Goal: Ask a question

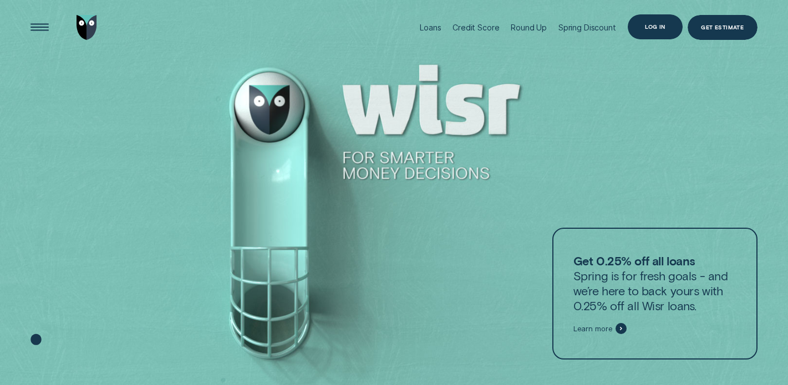
click at [665, 28] on div "Log in" at bounding box center [655, 26] width 20 height 5
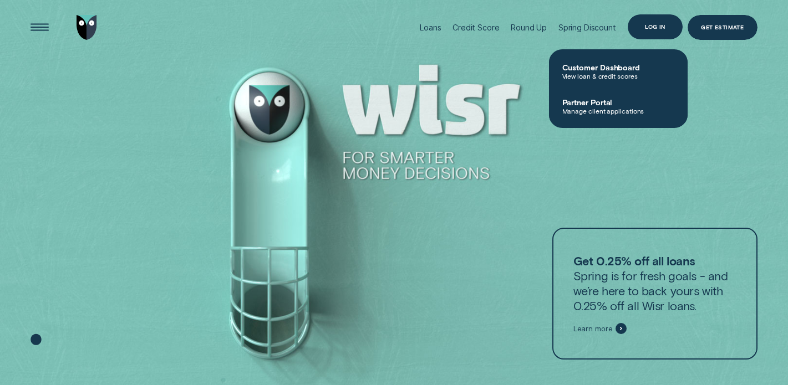
click at [663, 32] on div "Log in" at bounding box center [654, 26] width 55 height 25
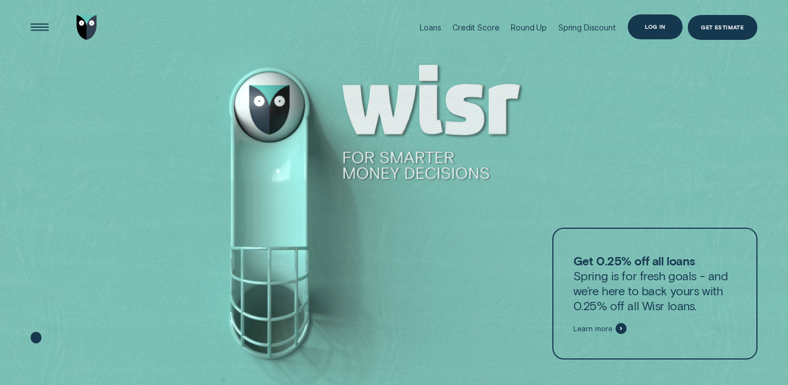
click at [663, 32] on div "Log in" at bounding box center [654, 26] width 55 height 25
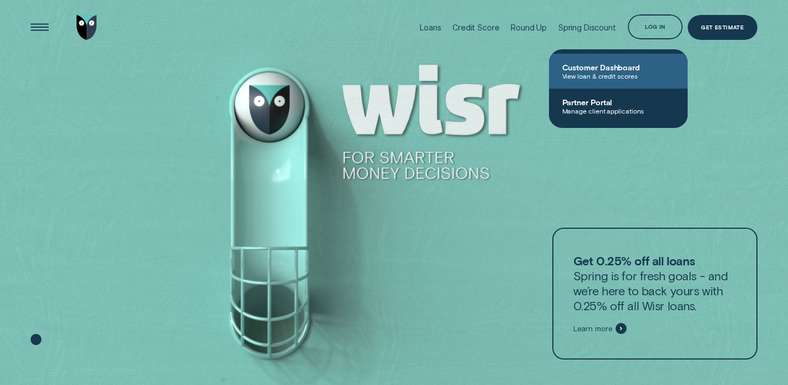
click at [606, 72] on span "View loan & credit scores" at bounding box center [618, 76] width 112 height 8
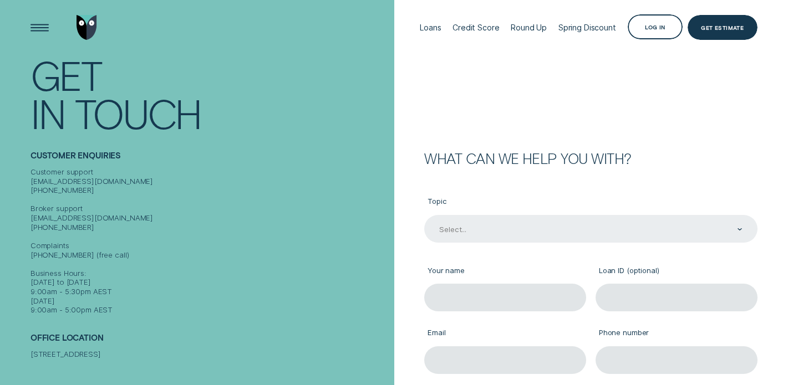
click at [552, 224] on div "Select..." at bounding box center [590, 229] width 304 height 11
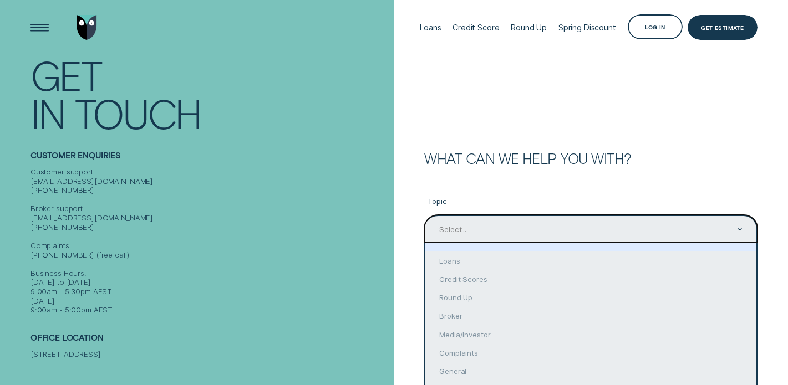
scroll to position [28, 0]
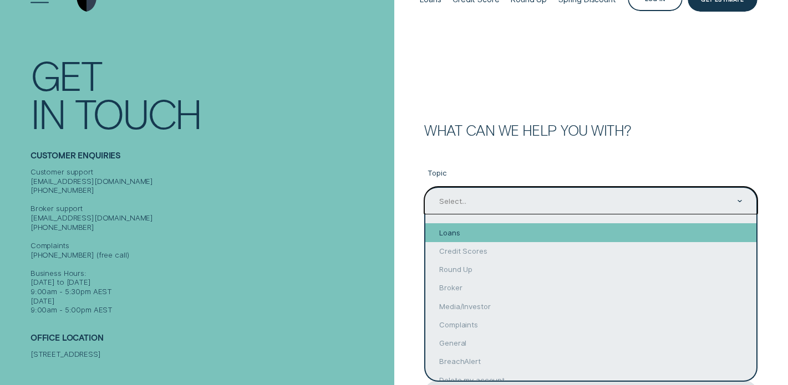
click at [488, 239] on div "Loans" at bounding box center [590, 232] width 331 height 18
type input "Loans"
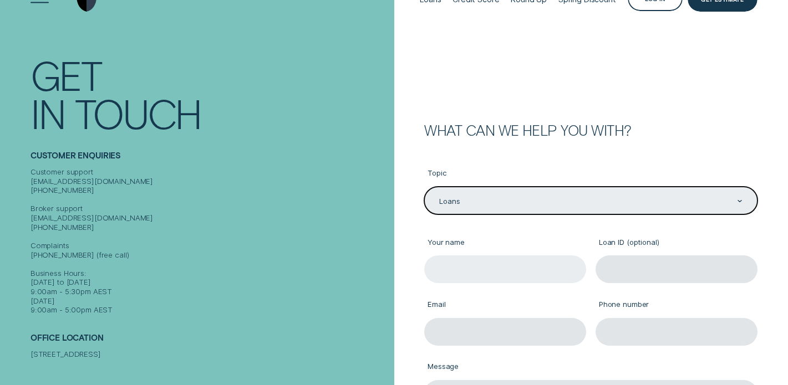
click at [491, 265] on input "Your name" at bounding box center [505, 270] width 162 height 28
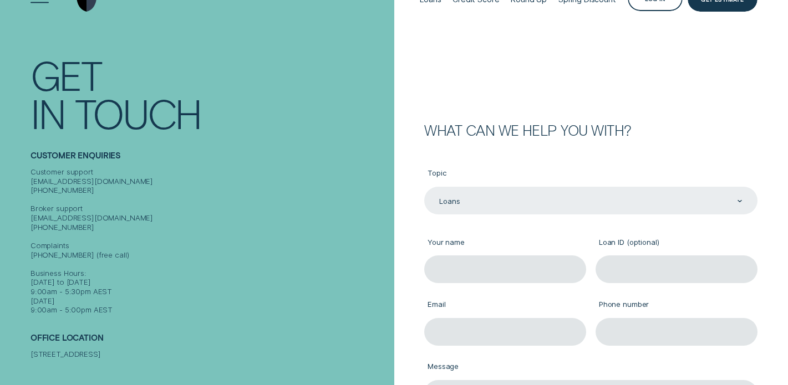
click at [505, 196] on div "Loans" at bounding box center [590, 201] width 304 height 11
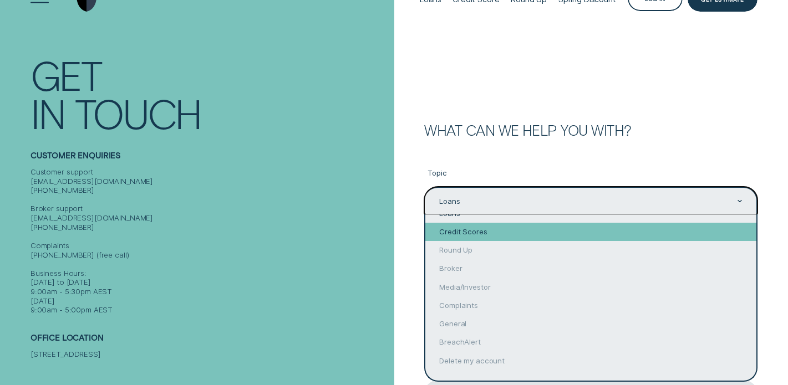
scroll to position [0, 0]
click at [467, 231] on div "Loans" at bounding box center [590, 232] width 331 height 18
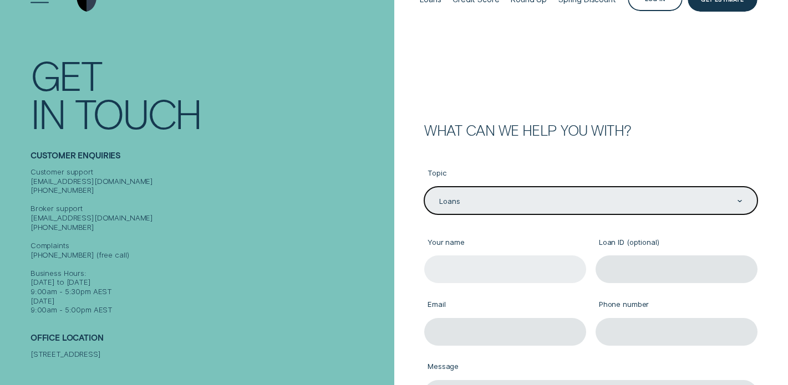
click at [478, 277] on input "Your name" at bounding box center [505, 270] width 162 height 28
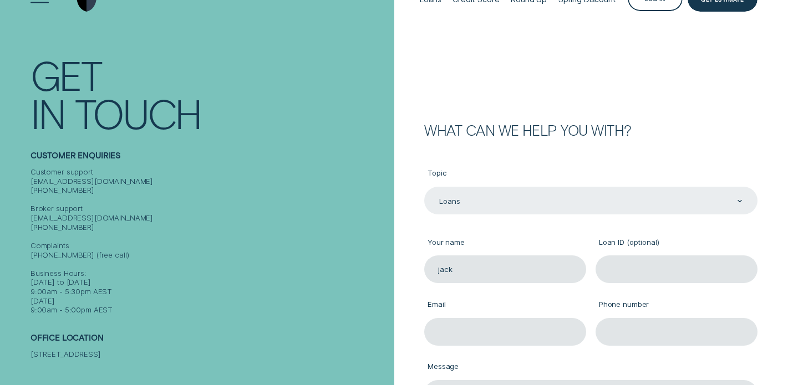
type input "jack"
type input "cont"
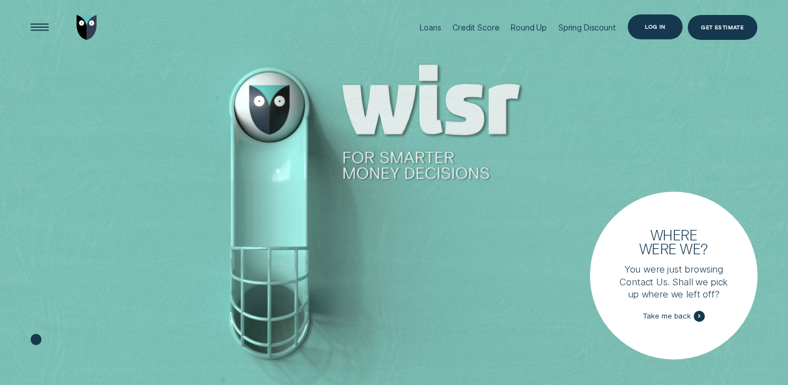
click at [665, 23] on div "Log in" at bounding box center [654, 26] width 55 height 25
